Goal: Obtain resource: Download file/media

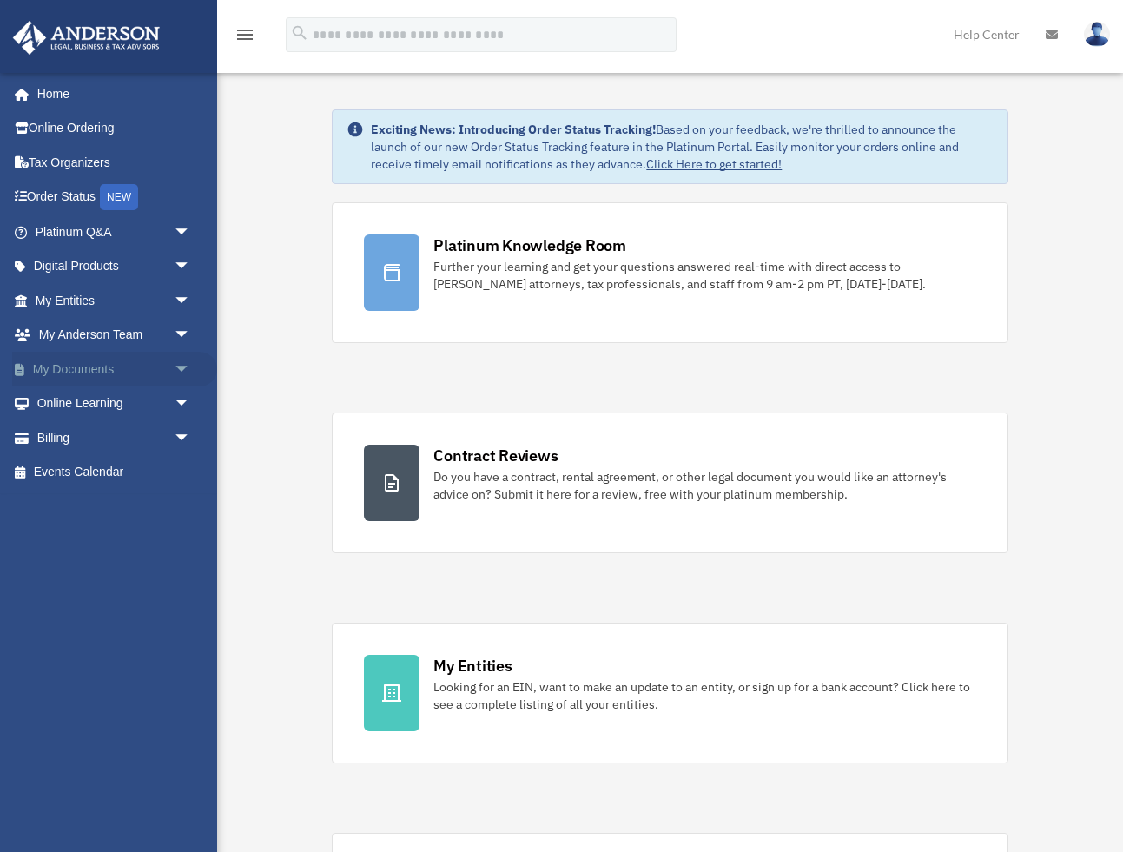
click at [186, 373] on span "arrow_drop_down" at bounding box center [191, 370] width 35 height 36
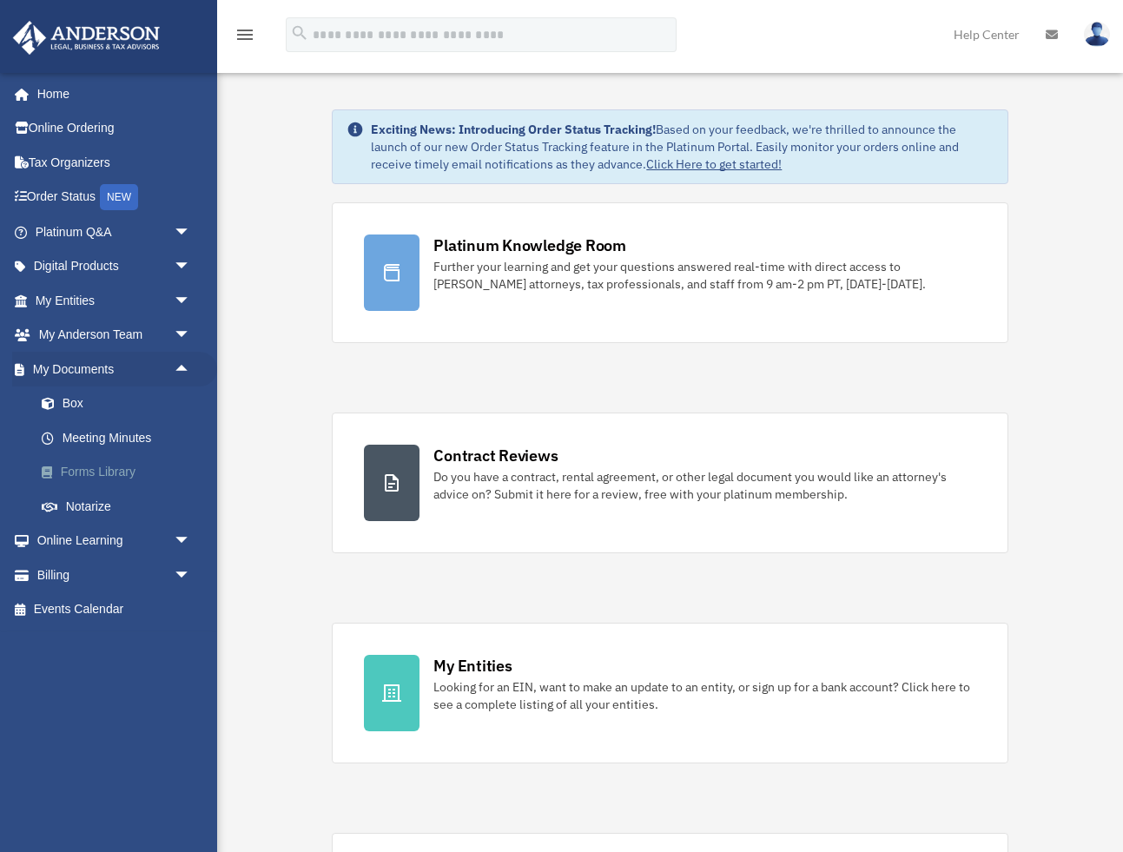
click at [152, 471] on link "Forms Library" at bounding box center [120, 472] width 193 height 35
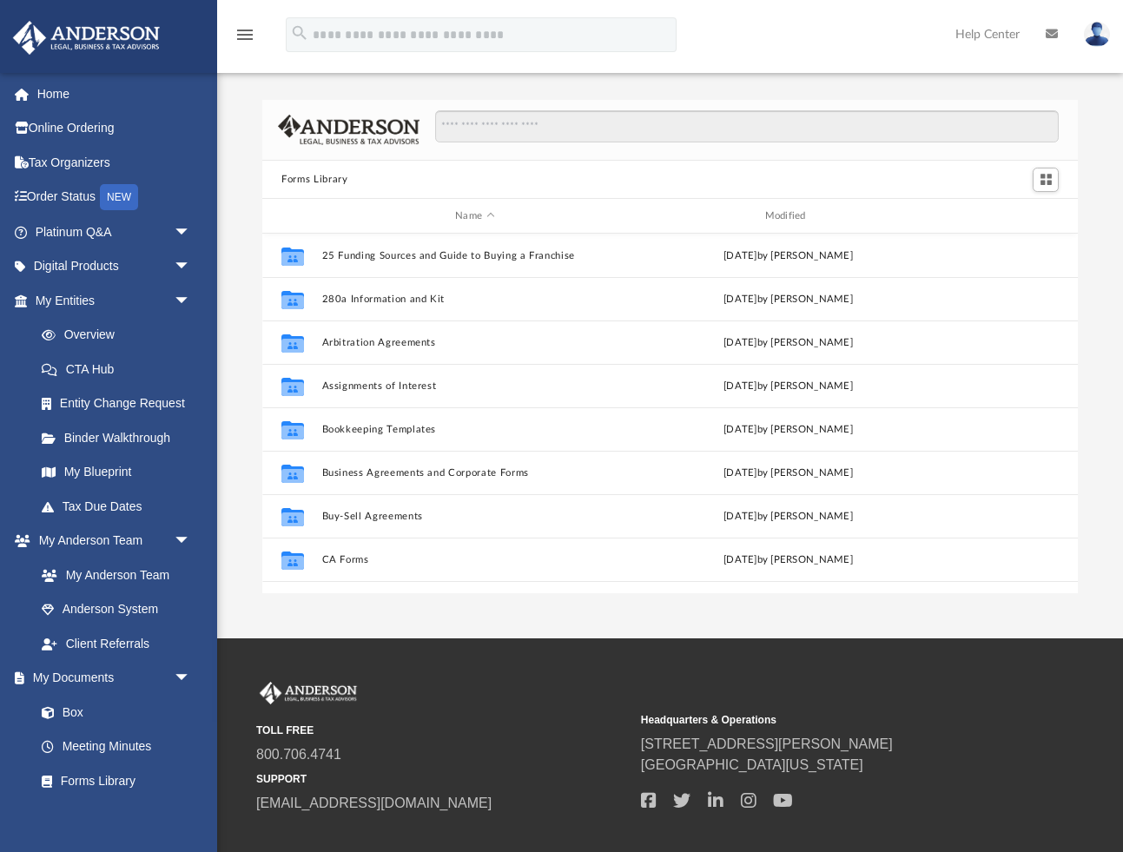
scroll to position [394, 816]
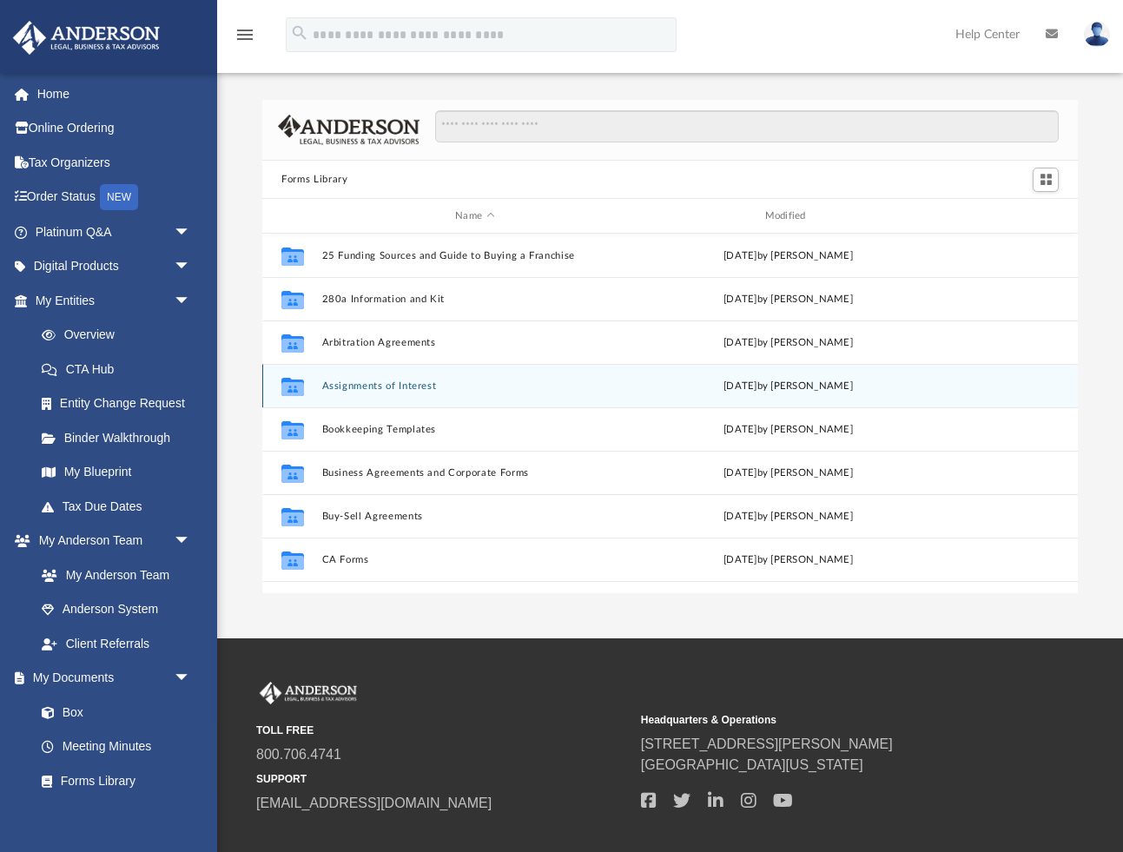
click at [376, 376] on div "Collaborated Folder Assignments of Interest [DATE] by [PERSON_NAME]" at bounding box center [670, 385] width 816 height 43
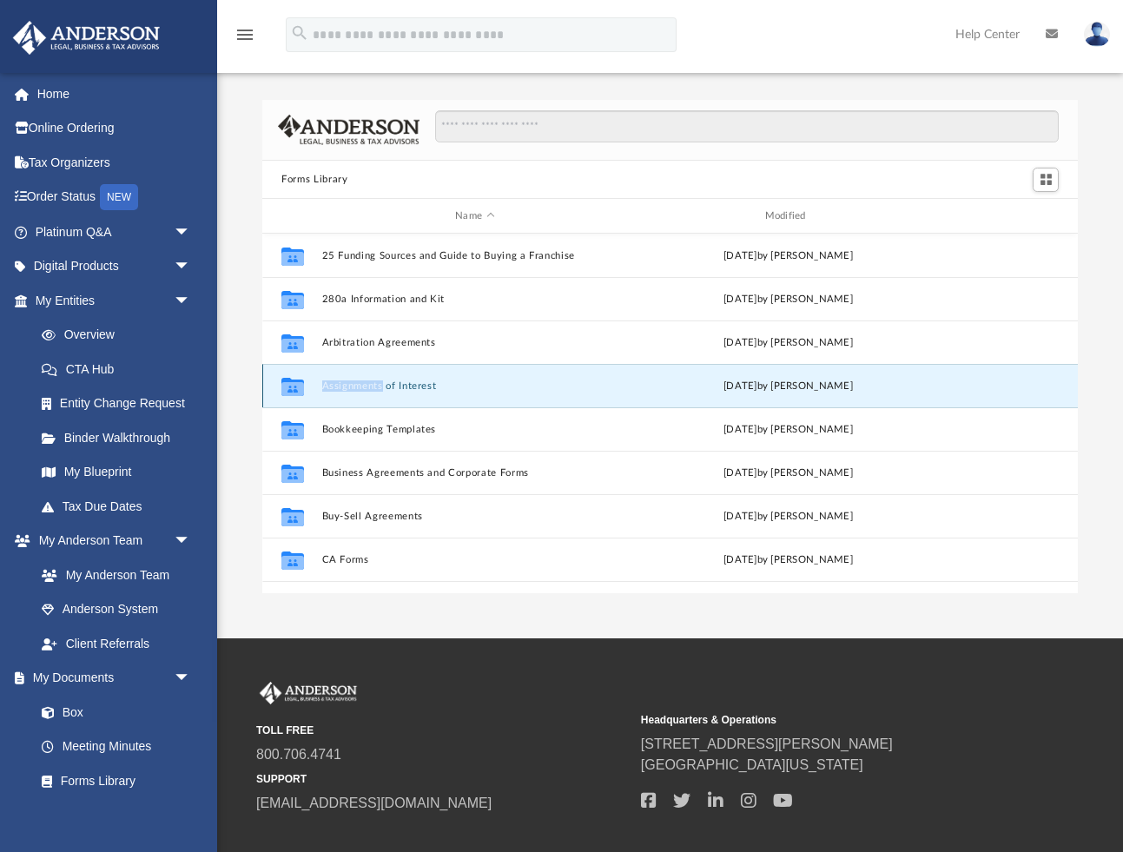
click at [376, 376] on div "Collaborated Folder Assignments of Interest [DATE] by [PERSON_NAME]" at bounding box center [670, 385] width 816 height 43
click at [301, 386] on icon "grid" at bounding box center [292, 389] width 23 height 14
click at [428, 392] on div "Collaborated Folder Assignments of Interest [DATE] by [PERSON_NAME]" at bounding box center [670, 385] width 816 height 43
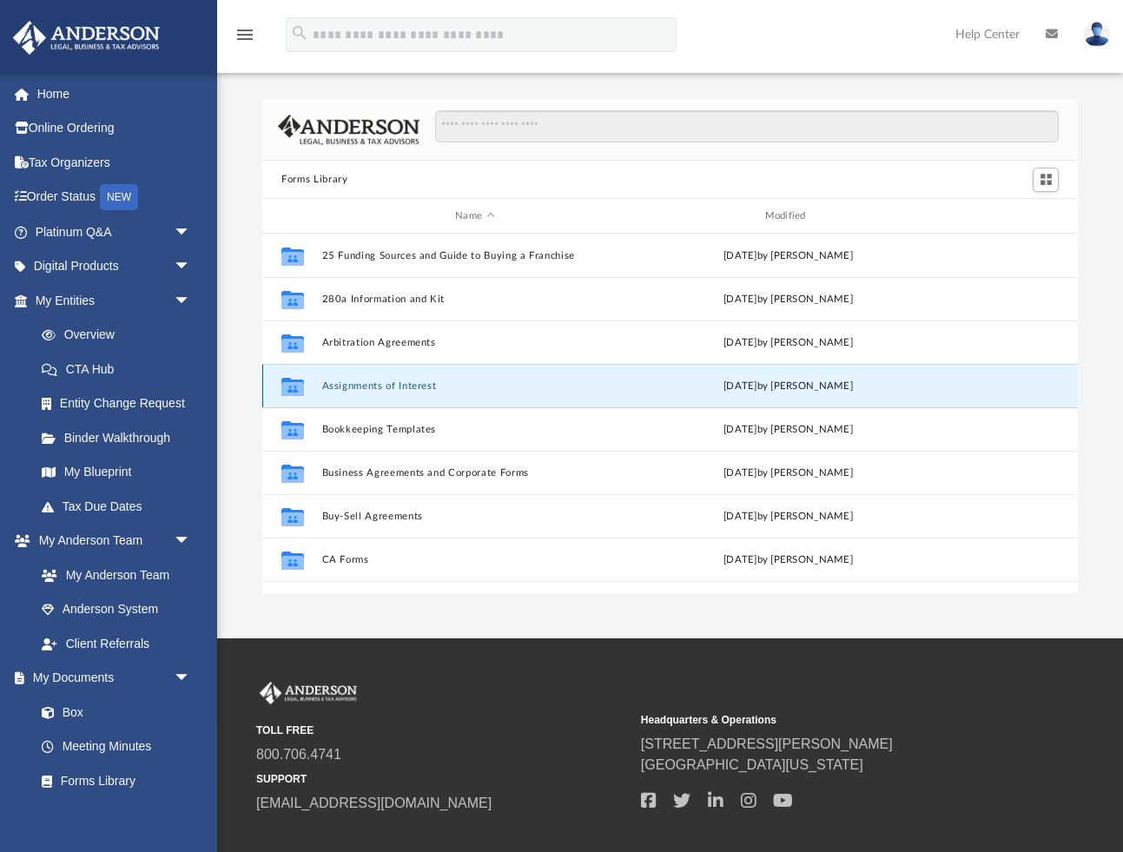
click at [422, 385] on button "Assignments of Interest" at bounding box center [475, 385] width 306 height 11
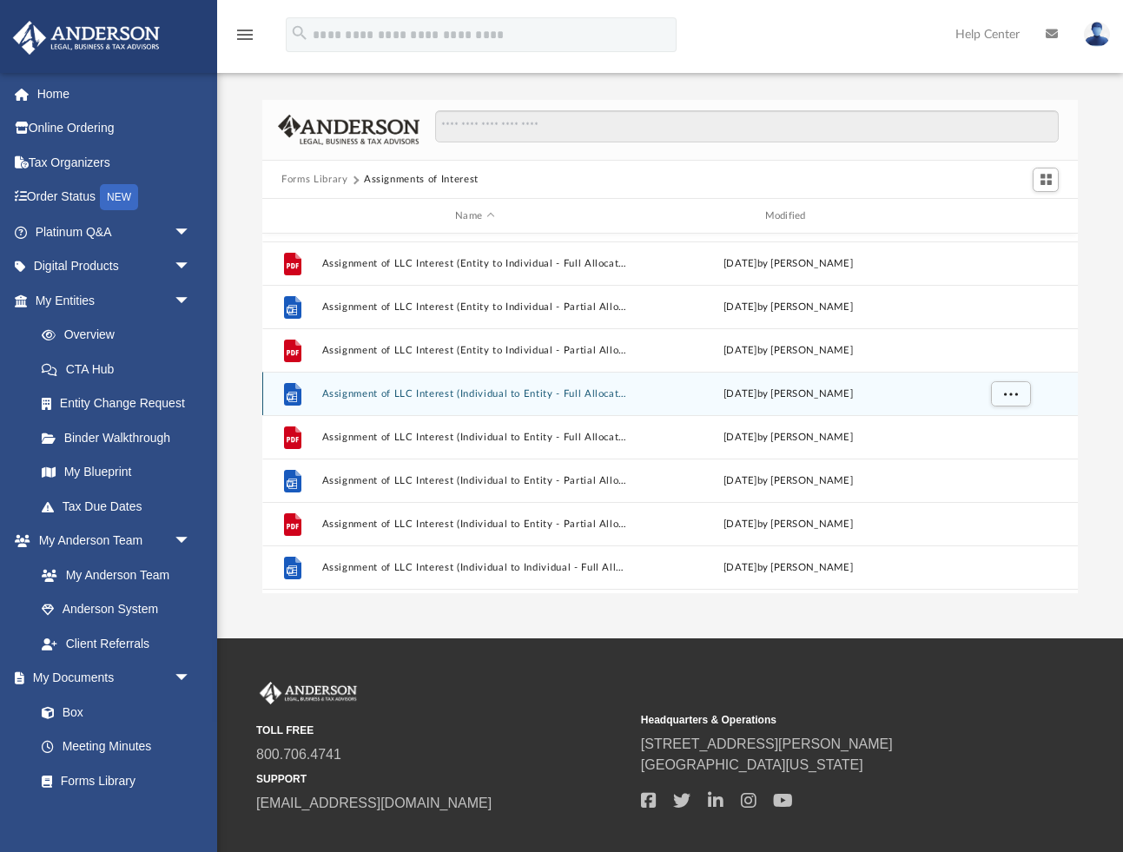
scroll to position [297, 0]
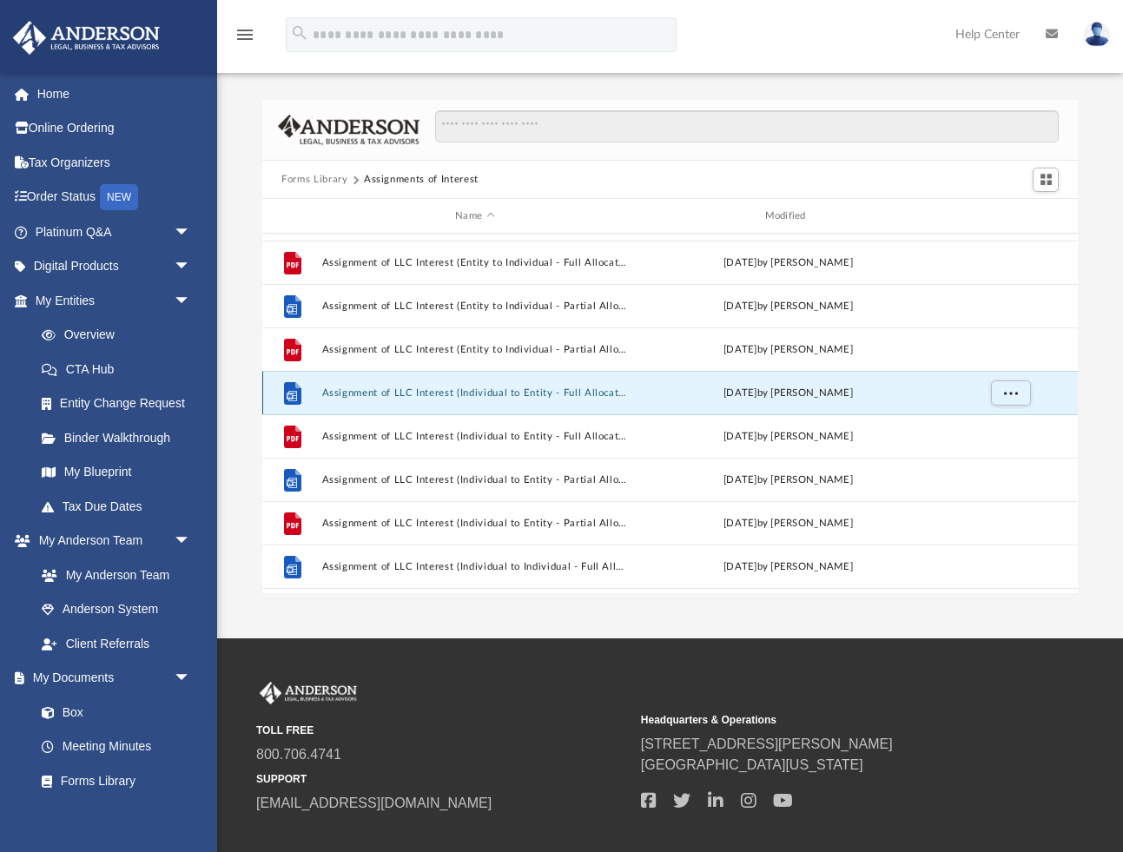
click at [505, 393] on button "Assignment of LLC Interest (Individual to Entity - Full Allocation).docx" at bounding box center [475, 392] width 306 height 11
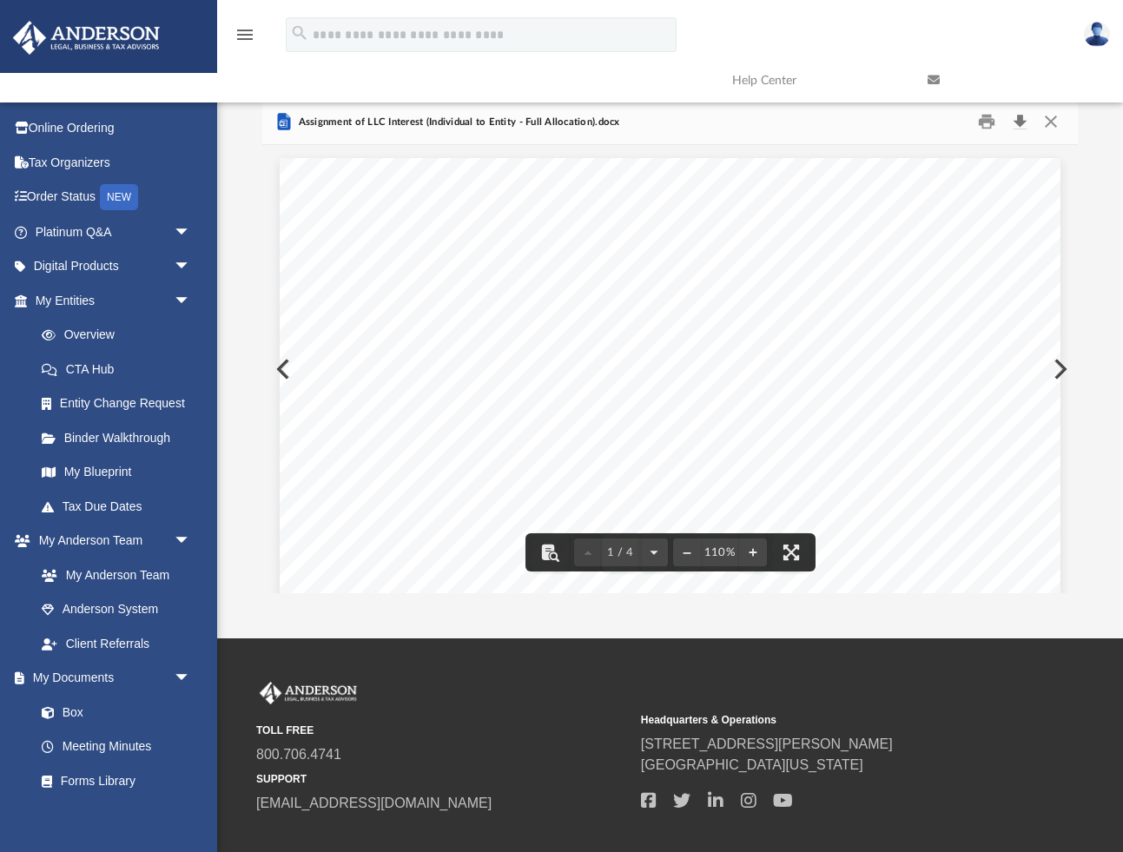
click at [1020, 119] on button "Download" at bounding box center [1019, 122] width 31 height 27
click at [1057, 116] on button "Close" at bounding box center [1049, 122] width 31 height 27
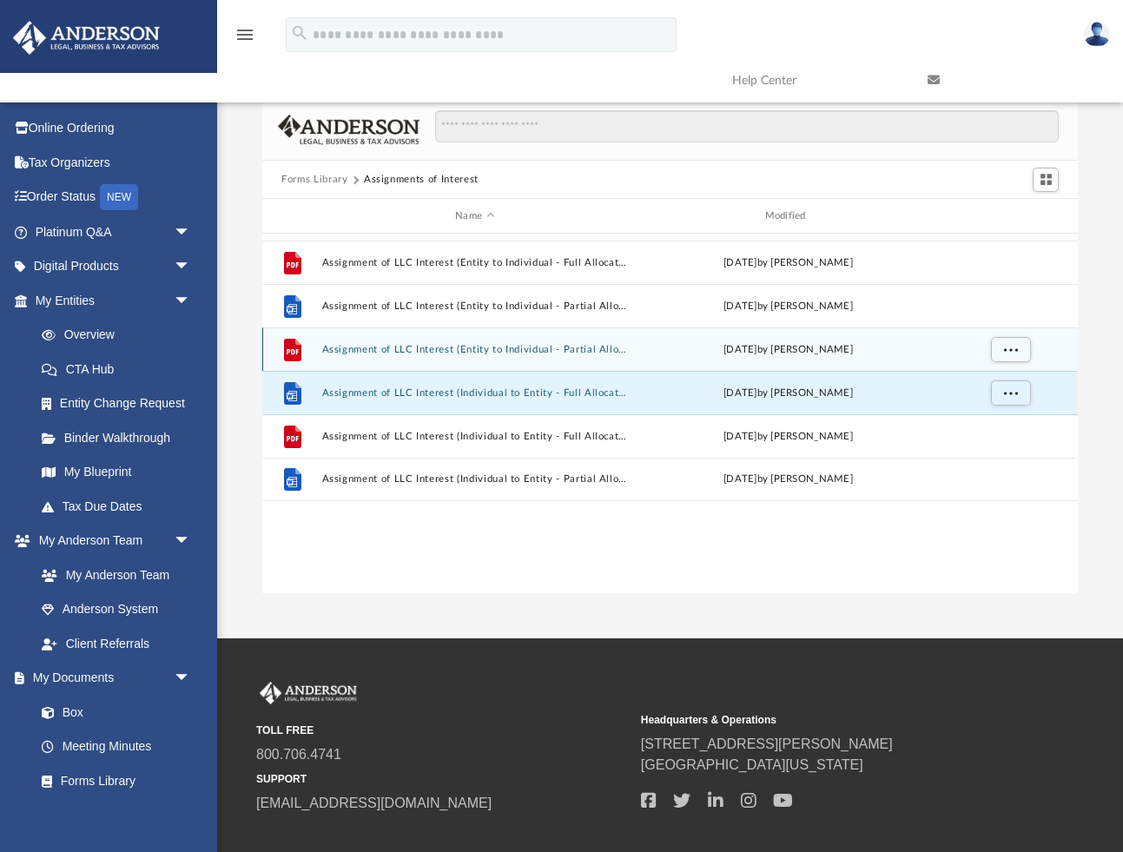
scroll to position [0, 0]
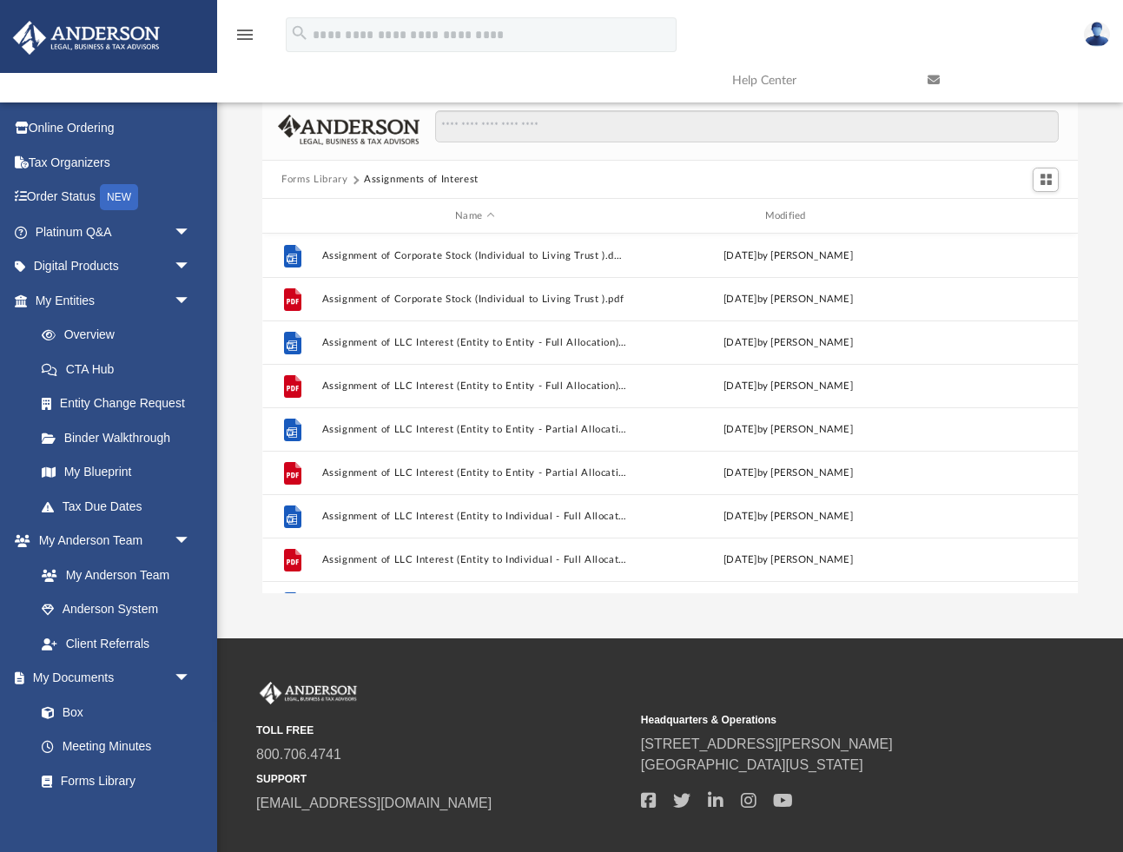
click at [336, 178] on button "Forms Library" at bounding box center [314, 180] width 66 height 16
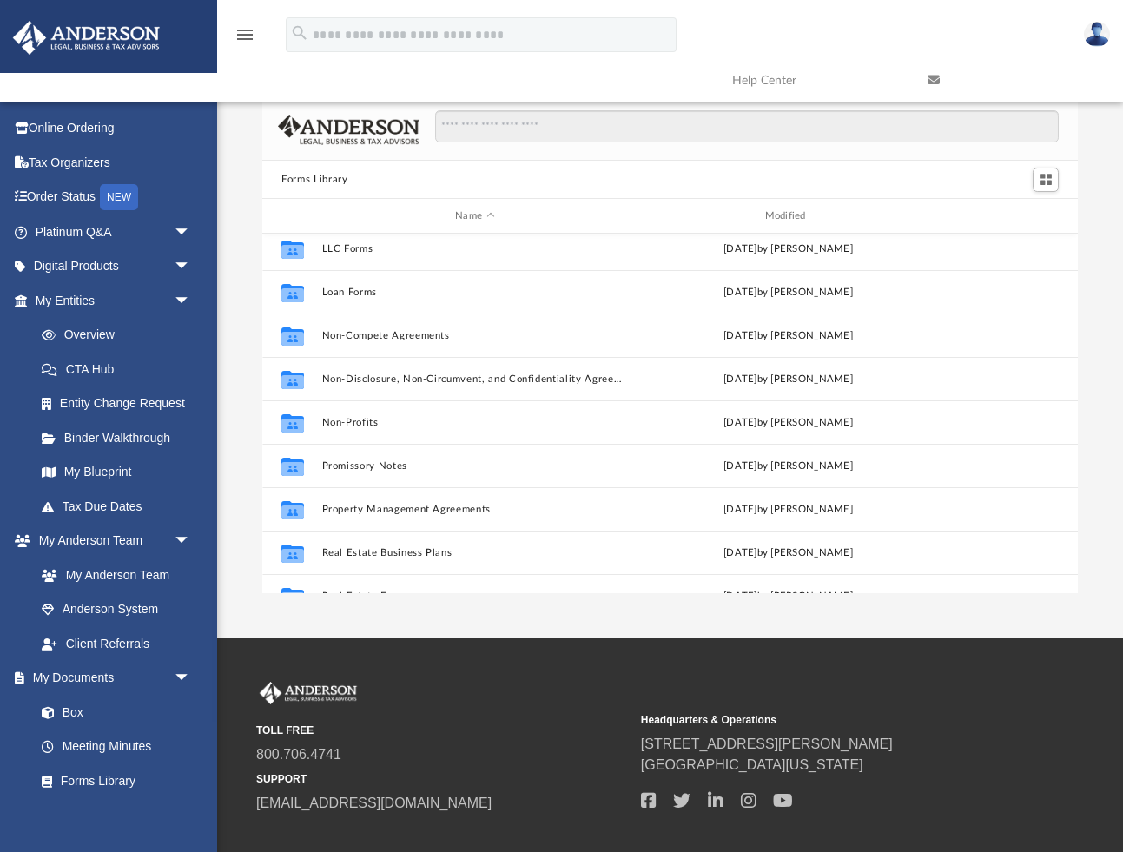
scroll to position [845, 0]
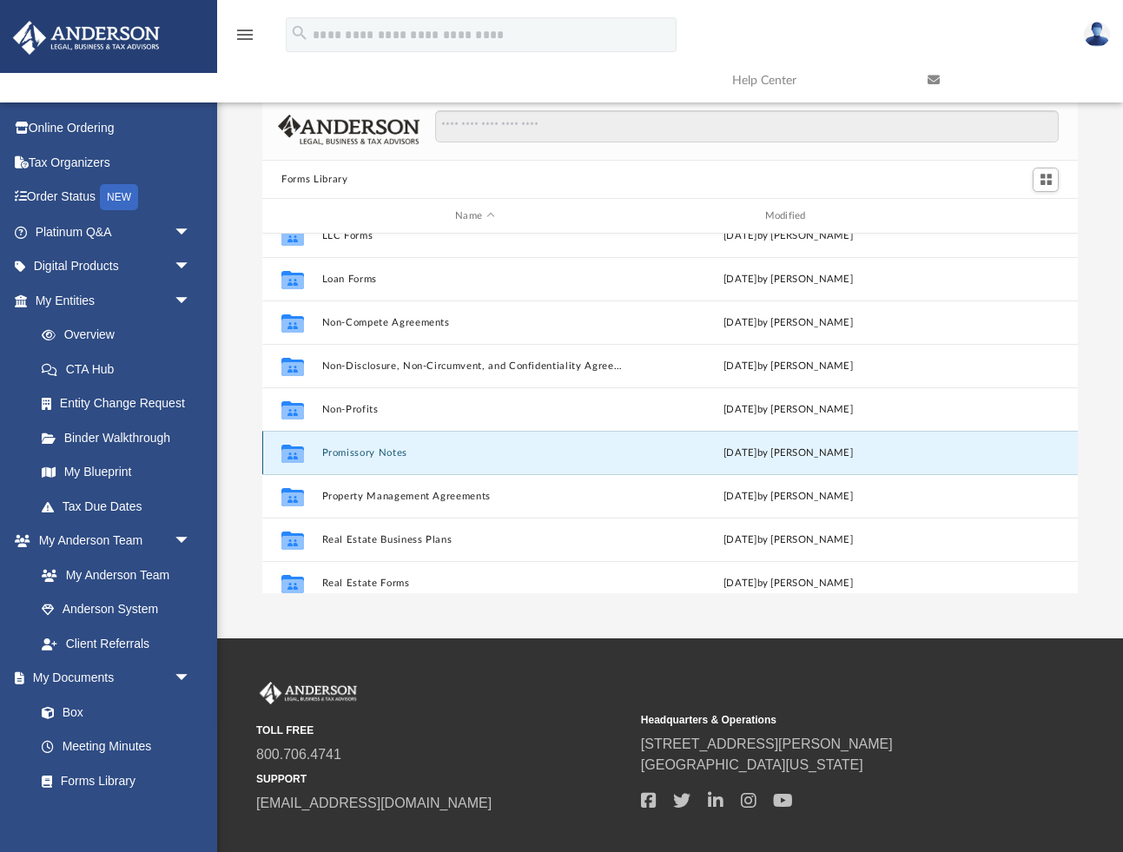
click at [358, 455] on button "Promissory Notes" at bounding box center [475, 452] width 306 height 11
click at [373, 450] on button "Promissory Notes" at bounding box center [475, 452] width 306 height 11
click at [340, 447] on button "Promissory Notes" at bounding box center [475, 452] width 306 height 11
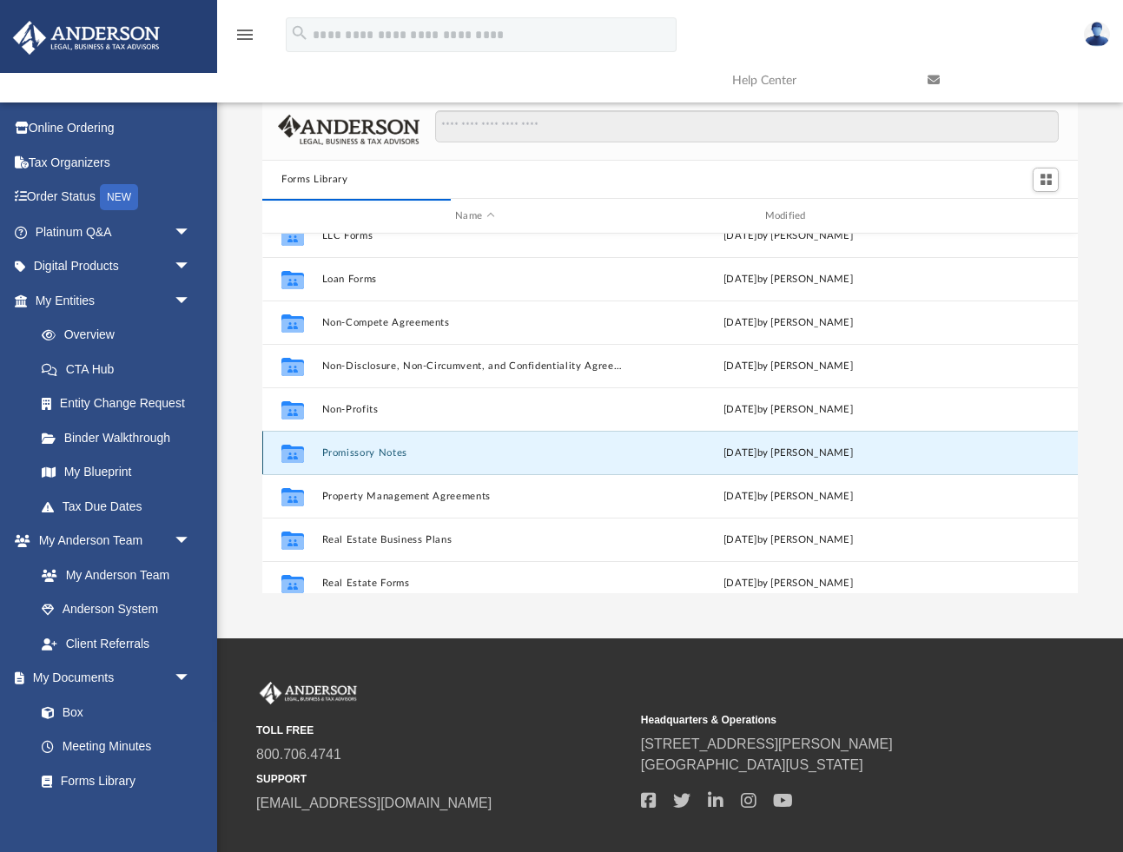
click at [371, 454] on button "Promissory Notes" at bounding box center [475, 452] width 306 height 11
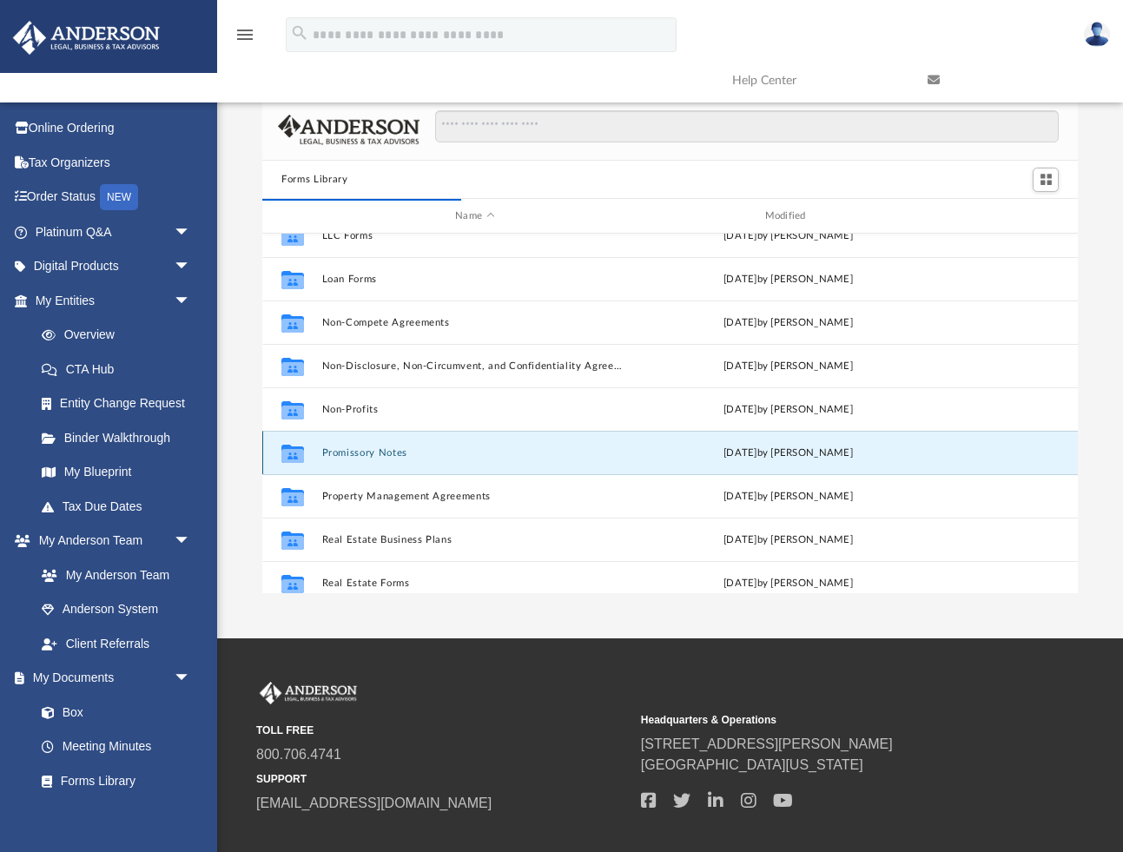
click at [371, 454] on button "Promissory Notes" at bounding box center [475, 452] width 306 height 11
click at [406, 451] on button "Promissory Notes" at bounding box center [475, 452] width 306 height 11
click at [397, 451] on button "Promissory Notes" at bounding box center [475, 452] width 306 height 11
click at [388, 451] on button "Promissory Notes" at bounding box center [475, 452] width 306 height 11
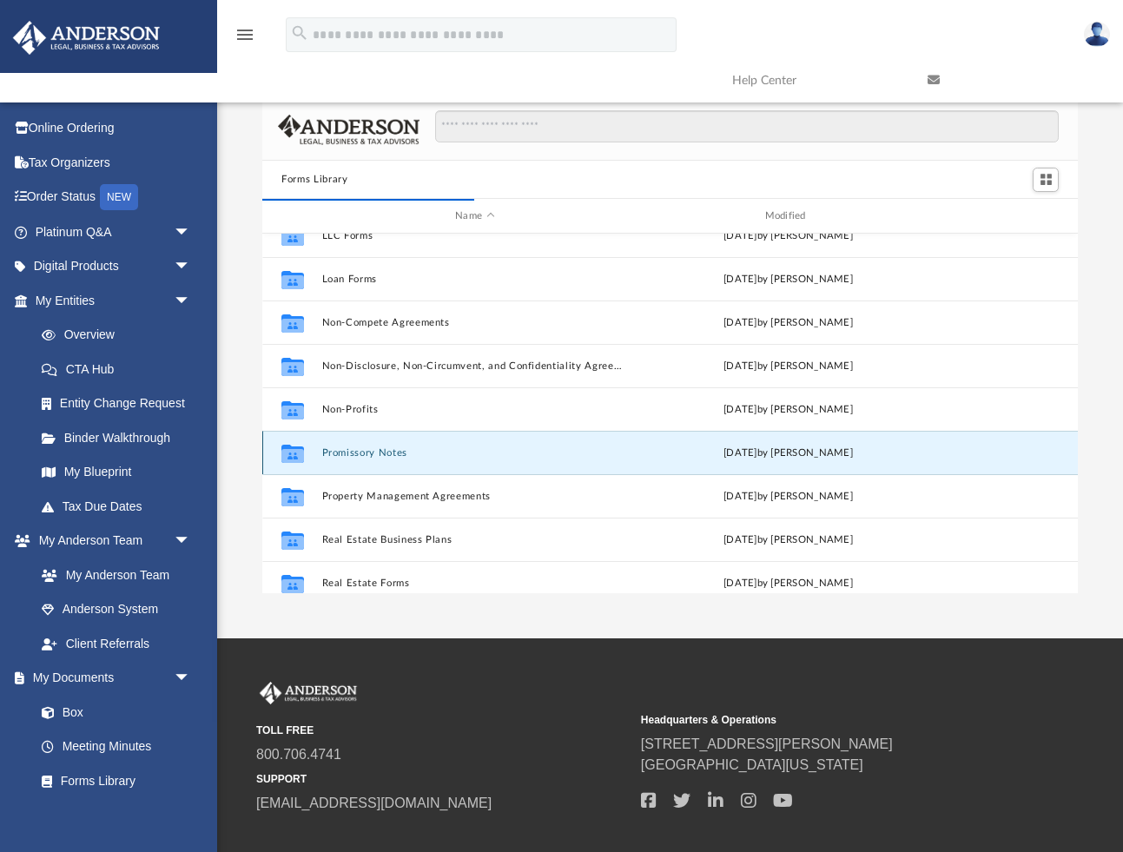
click at [388, 451] on button "Promissory Notes" at bounding box center [475, 452] width 306 height 11
click at [302, 446] on icon "grid" at bounding box center [292, 454] width 23 height 18
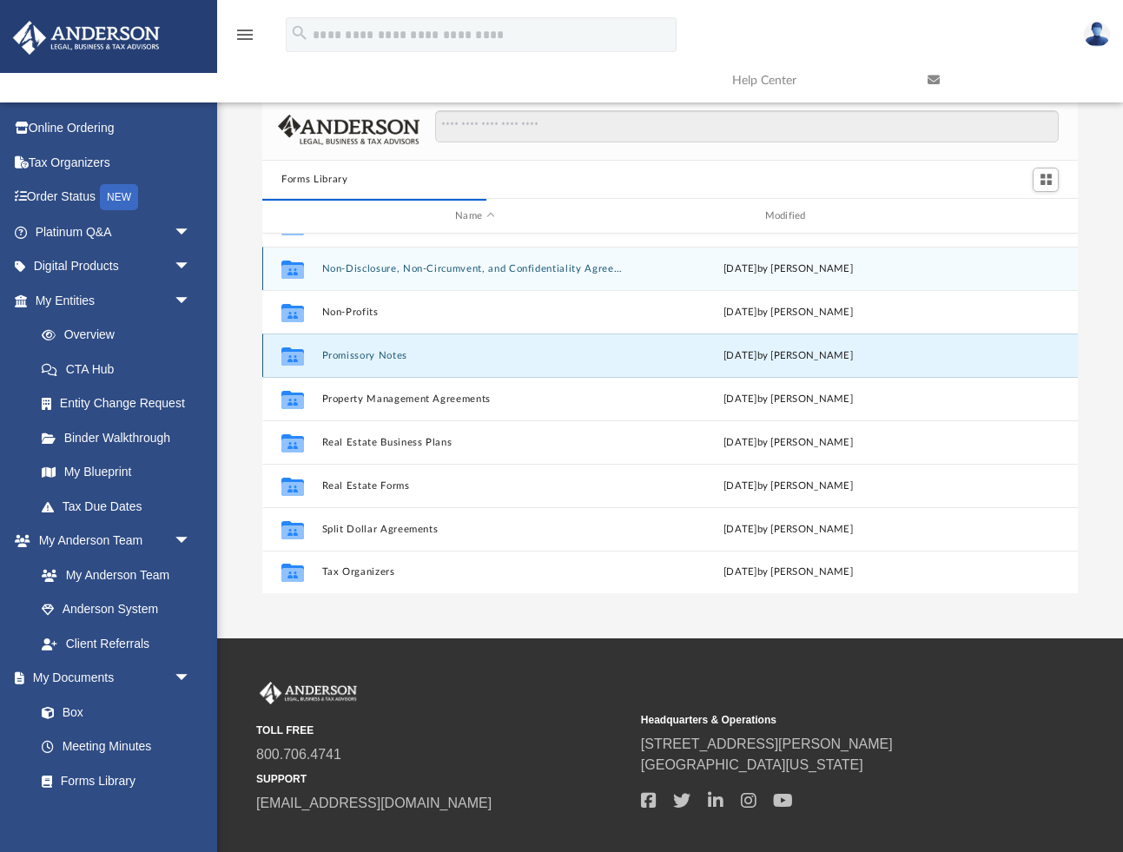
scroll to position [939, 0]
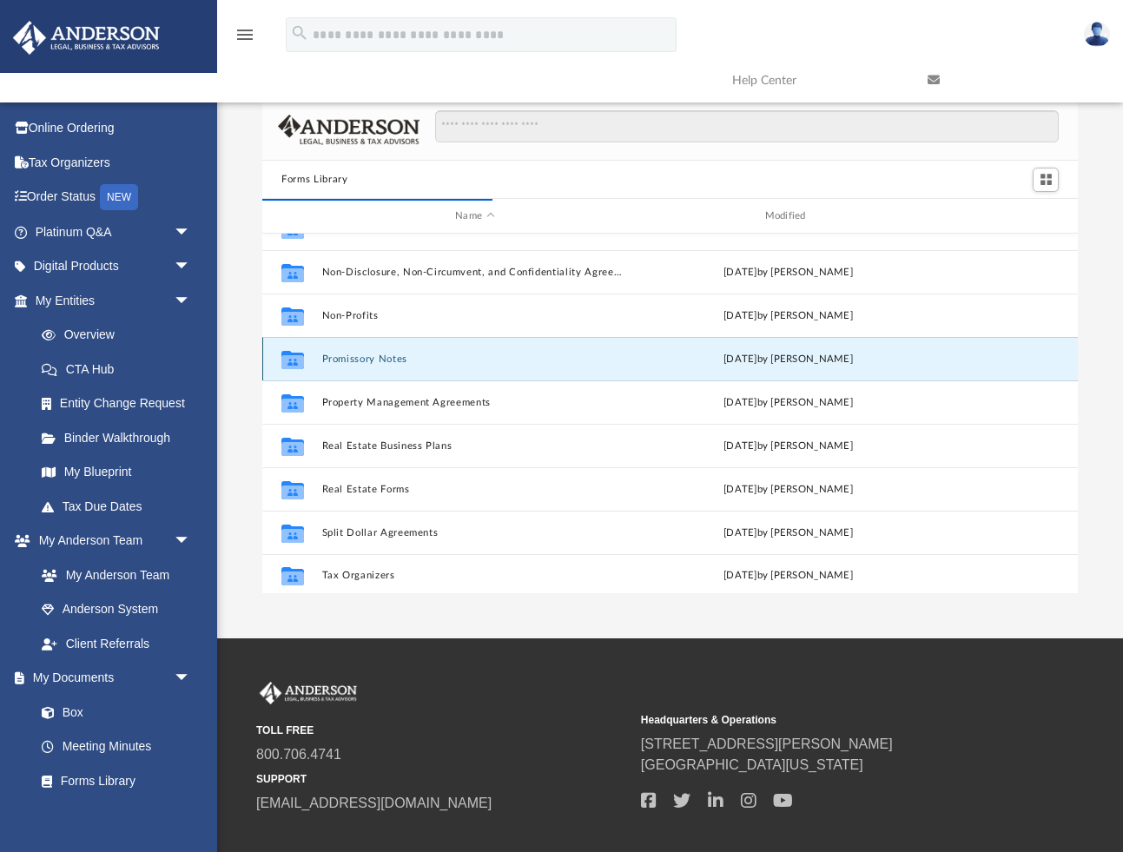
click at [337, 359] on button "Promissory Notes" at bounding box center [475, 358] width 306 height 11
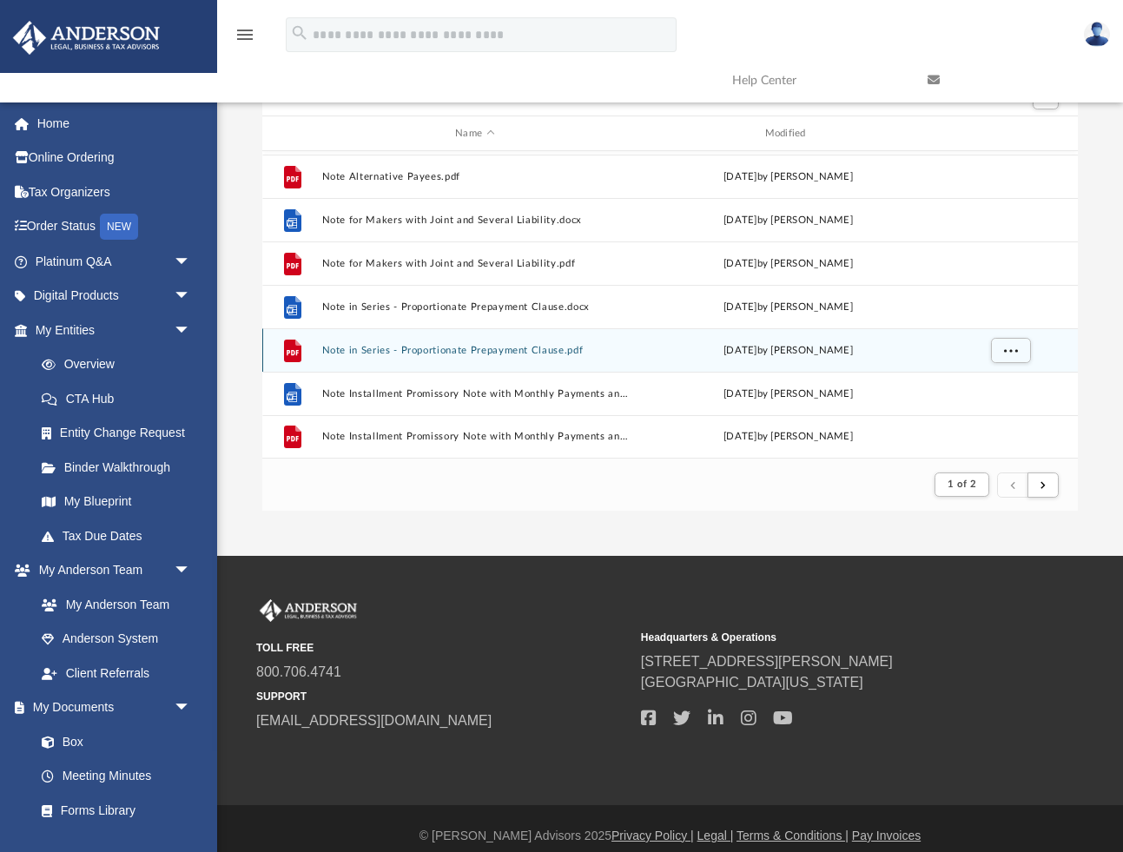
scroll to position [56, 0]
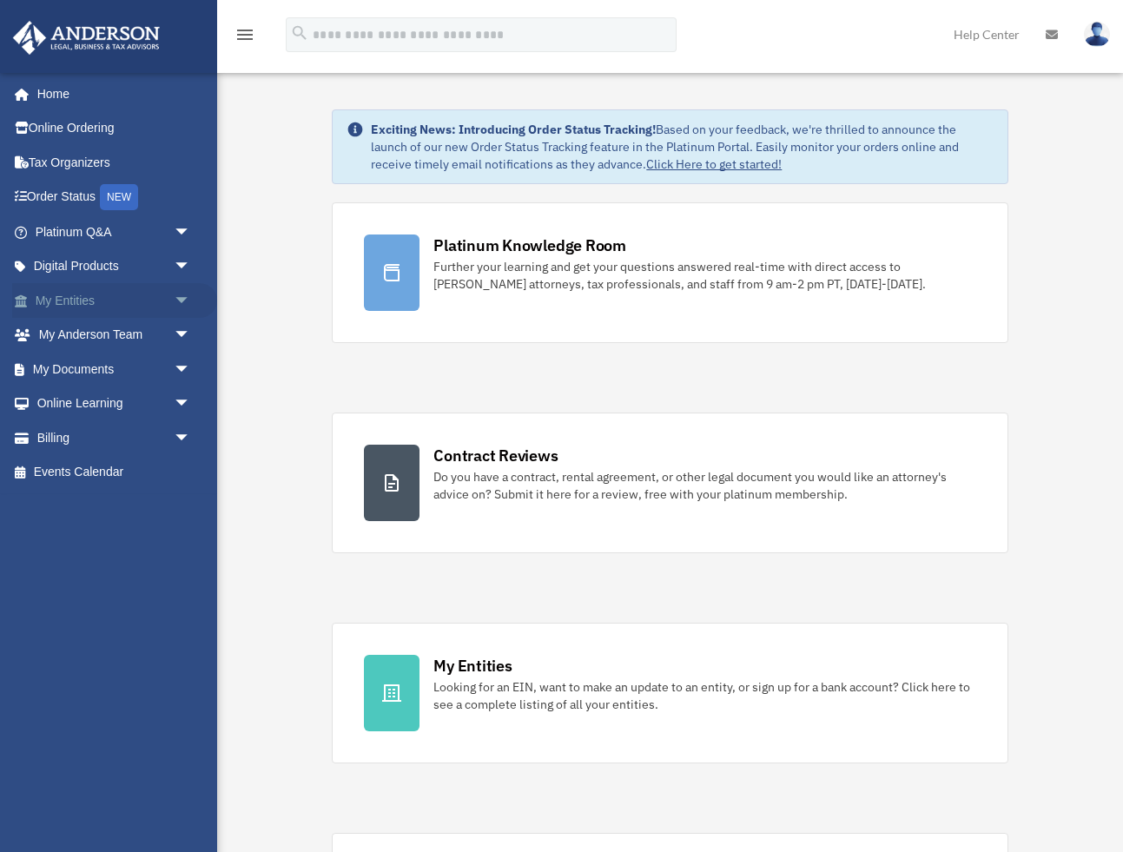
click at [179, 299] on span "arrow_drop_down" at bounding box center [191, 301] width 35 height 36
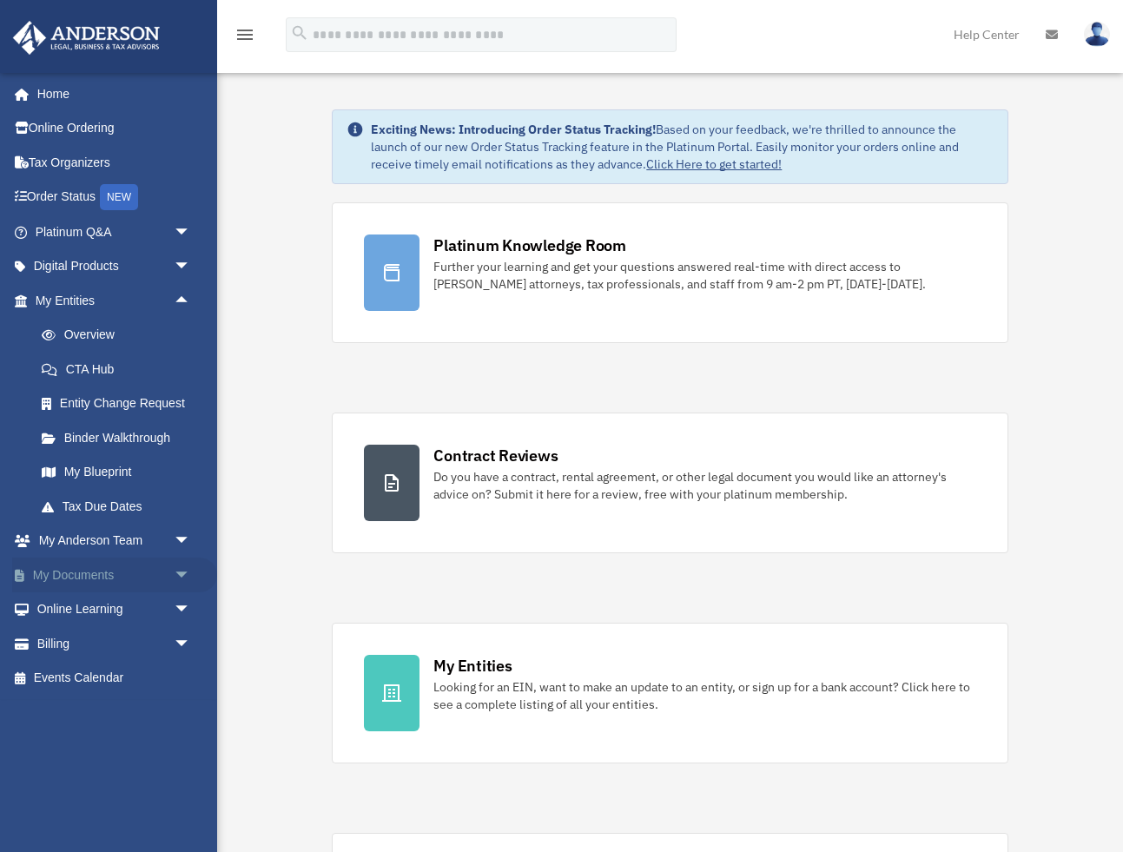
click at [174, 580] on span "arrow_drop_down" at bounding box center [191, 576] width 35 height 36
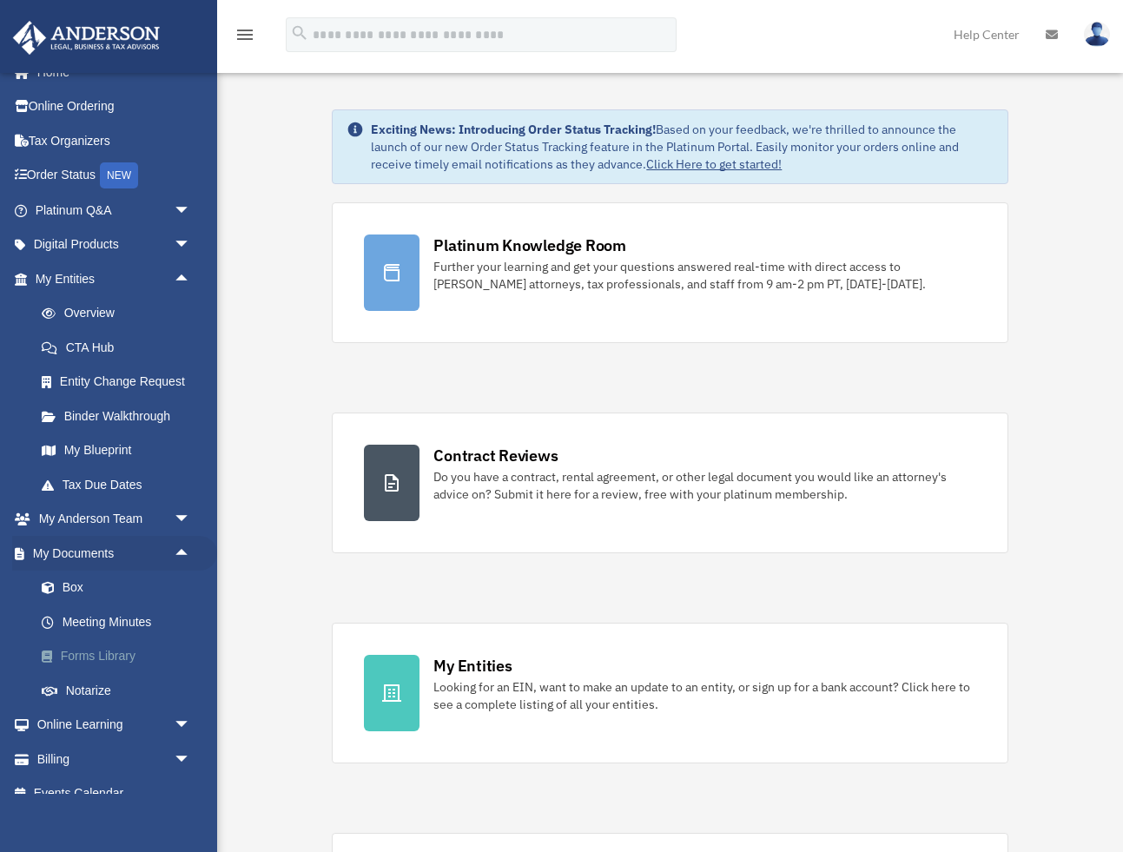
click at [102, 661] on link "Forms Library" at bounding box center [120, 656] width 193 height 35
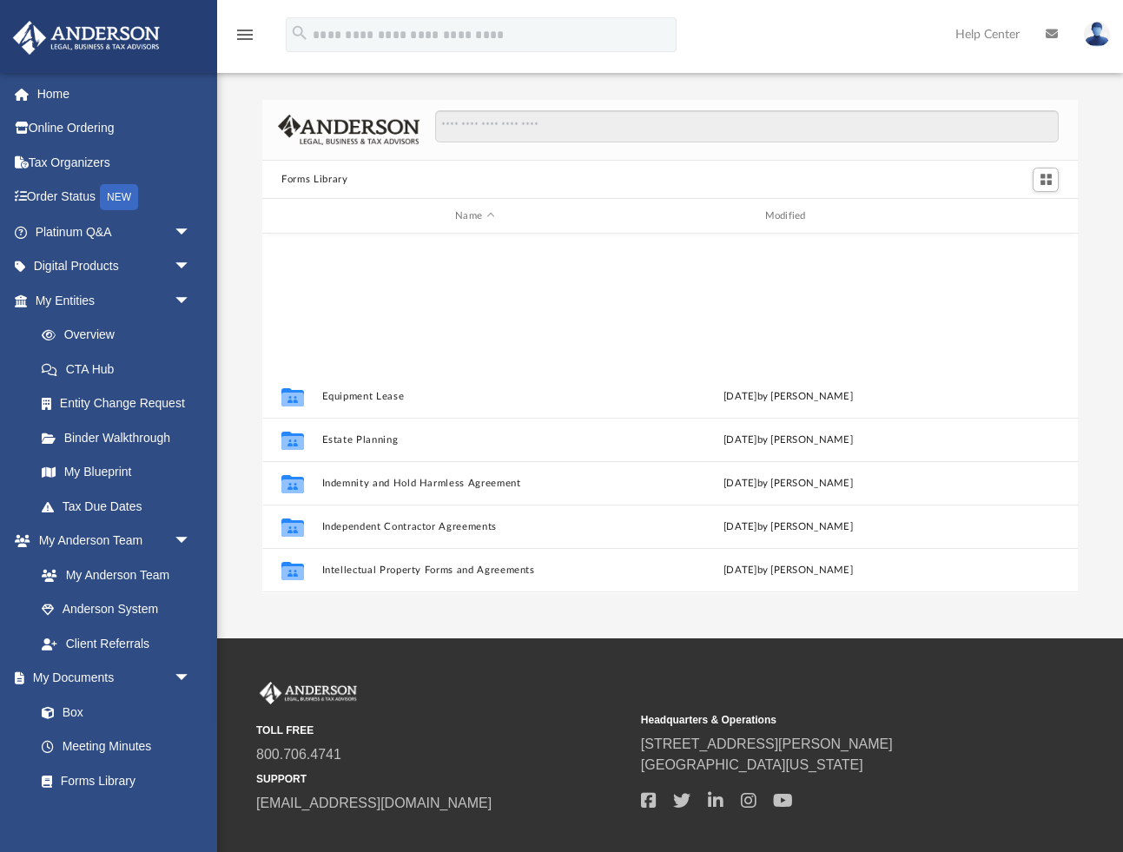
scroll to position [942, 0]
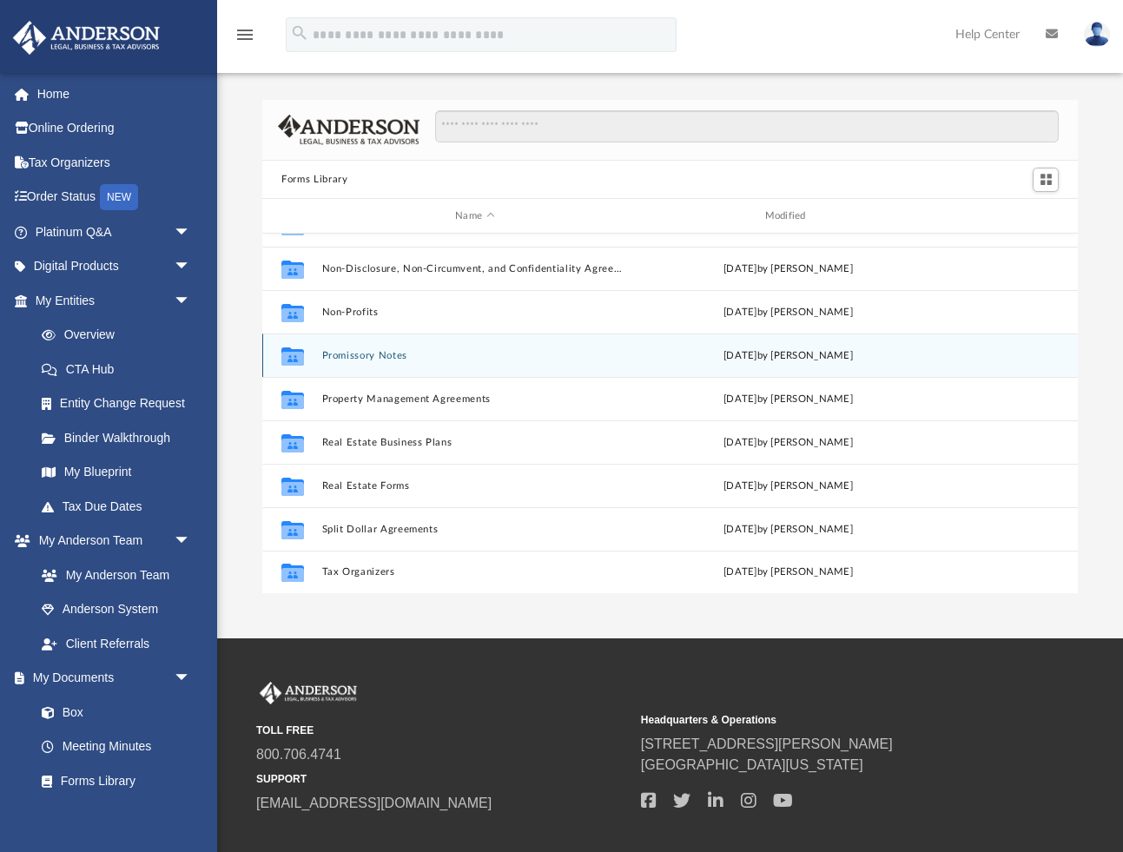
click at [353, 355] on button "Promissory Notes" at bounding box center [475, 355] width 306 height 11
